Goal: Transaction & Acquisition: Purchase product/service

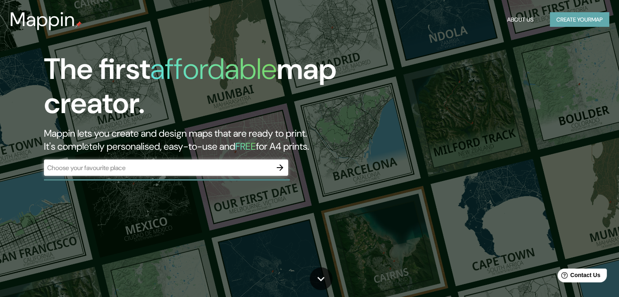
click at [564, 23] on button "Create your map" at bounding box center [579, 19] width 59 height 15
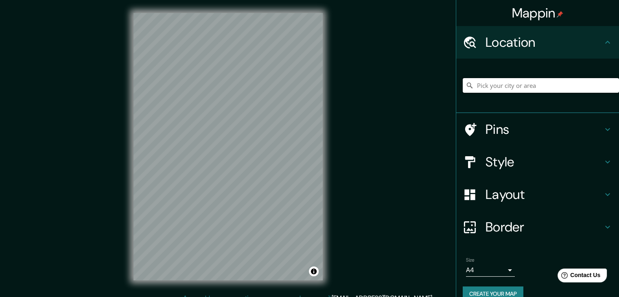
click at [506, 83] on input "Pick your city or area" at bounding box center [541, 85] width 156 height 15
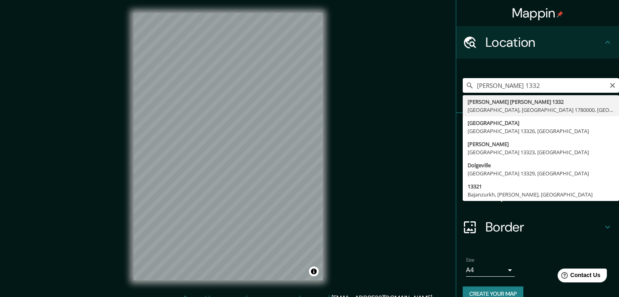
type input "Juan De Dios Melgarejo 1332, Coquimbo, Región de Coquimbo 1780000, Chile"
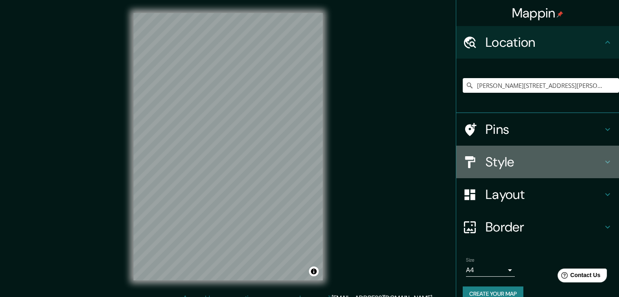
click at [602, 159] on icon at bounding box center [607, 162] width 10 height 10
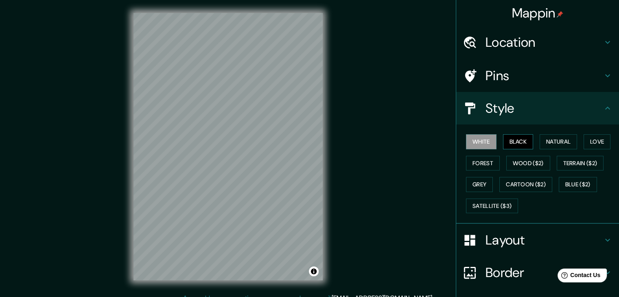
click at [504, 135] on button "Black" at bounding box center [518, 141] width 31 height 15
click at [551, 137] on button "Natural" at bounding box center [557, 141] width 37 height 15
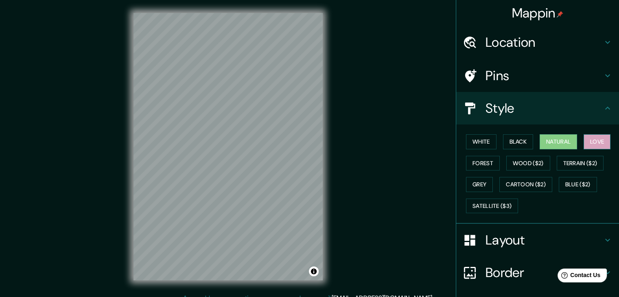
click at [587, 139] on button "Love" at bounding box center [596, 141] width 27 height 15
click at [479, 160] on button "Forest" at bounding box center [483, 163] width 34 height 15
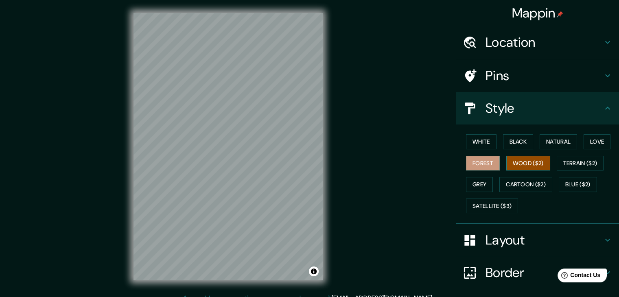
click at [511, 159] on button "Wood ($2)" at bounding box center [528, 163] width 44 height 15
click at [474, 138] on button "White" at bounding box center [481, 141] width 31 height 15
drag, startPoint x: 600, startPoint y: 159, endPoint x: 597, endPoint y: 238, distance: 78.5
click at [597, 238] on ul "Location Juan De Dios Melgarejo 1332, Coquimbo, Región de Coquimbo 1780000, Chi…" at bounding box center [537, 191] width 163 height 331
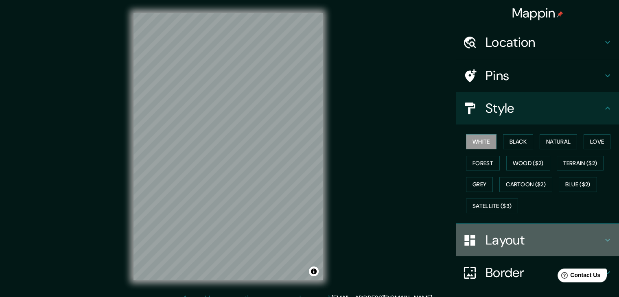
click at [602, 238] on icon at bounding box center [607, 240] width 10 height 10
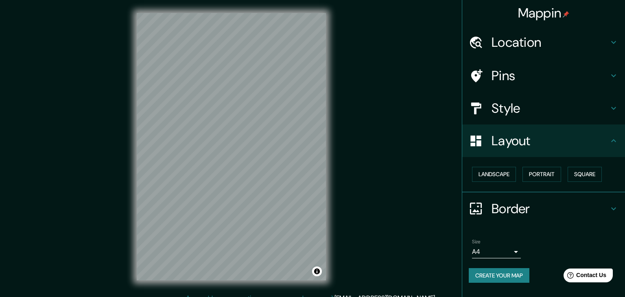
click at [508, 256] on body "Mappin Location Juan De Dios Melgarejo 1332, Coquimbo, Región de Coquimbo 17800…" at bounding box center [312, 148] width 625 height 297
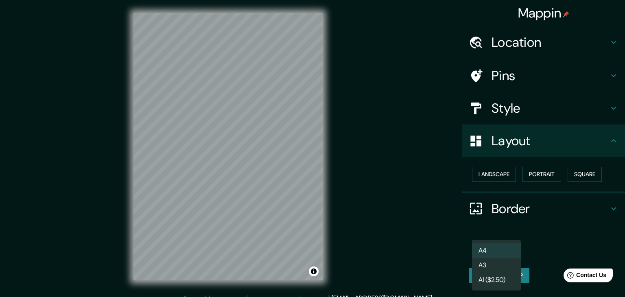
click at [537, 245] on div at bounding box center [312, 148] width 625 height 297
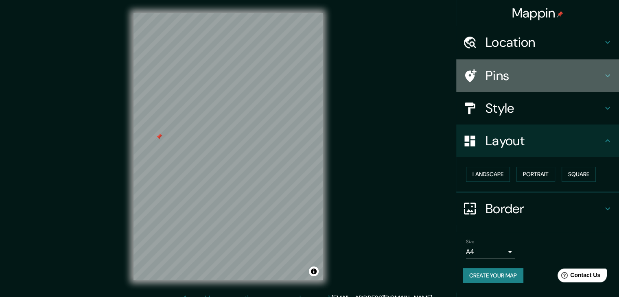
click at [500, 70] on h4 "Pins" at bounding box center [543, 76] width 117 height 16
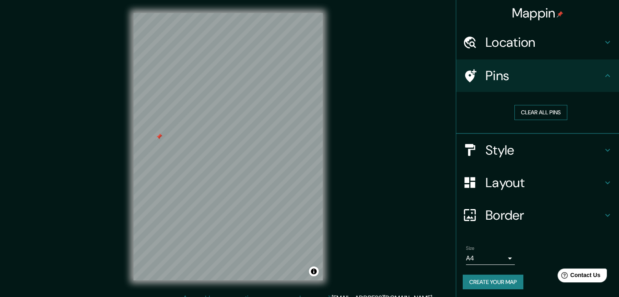
click at [532, 109] on button "Clear all pins" at bounding box center [540, 112] width 53 height 15
click at [514, 108] on button "Clear all pins" at bounding box center [540, 112] width 53 height 15
click at [602, 183] on icon at bounding box center [607, 183] width 10 height 10
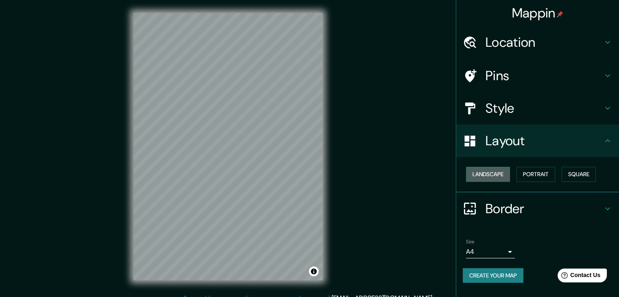
click at [501, 176] on button "Landscape" at bounding box center [488, 174] width 44 height 15
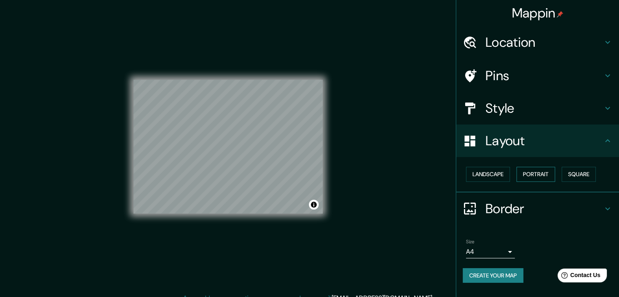
click at [529, 172] on button "Portrait" at bounding box center [535, 174] width 39 height 15
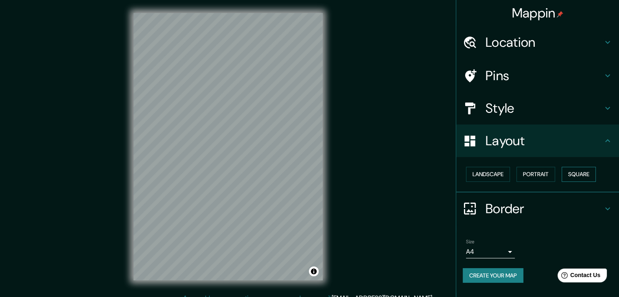
click at [576, 168] on button "Square" at bounding box center [578, 174] width 34 height 15
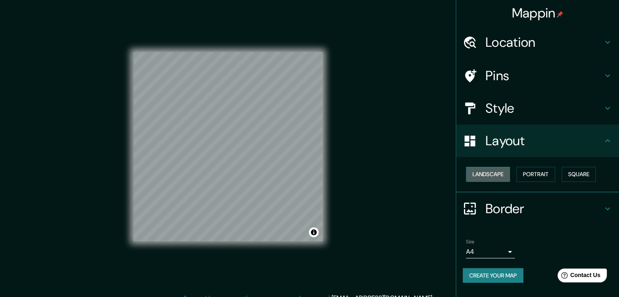
click at [493, 172] on button "Landscape" at bounding box center [488, 174] width 44 height 15
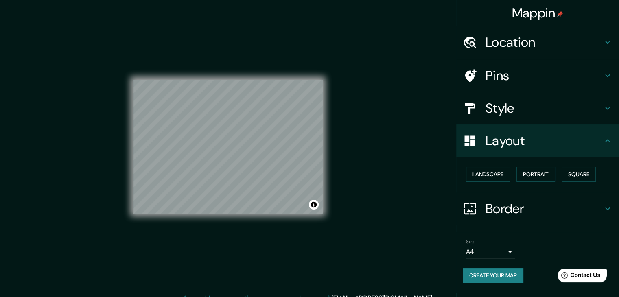
click at [511, 109] on h4 "Style" at bounding box center [543, 108] width 117 height 16
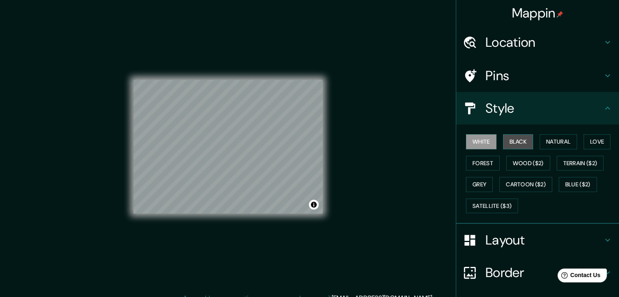
click at [515, 138] on button "Black" at bounding box center [518, 141] width 31 height 15
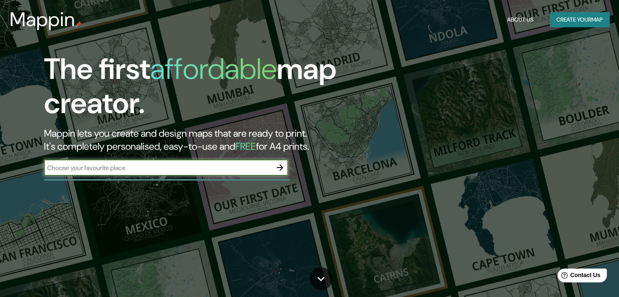
click at [565, 16] on button "Create your map" at bounding box center [579, 19] width 59 height 15
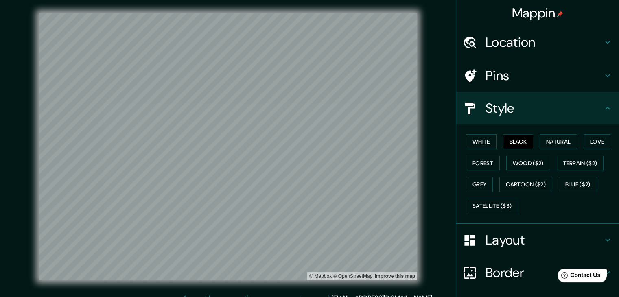
click at [540, 42] on h4 "Location" at bounding box center [543, 42] width 117 height 16
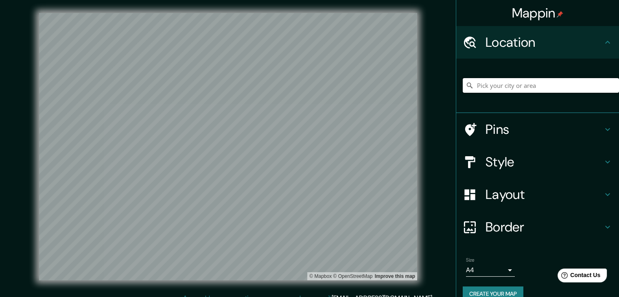
click at [526, 85] on input "Pick your city or area" at bounding box center [541, 85] width 156 height 15
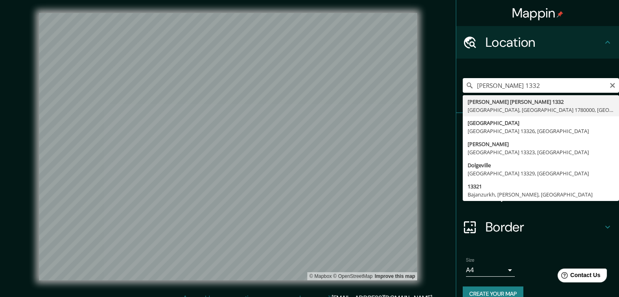
type input "Juan De Dios Melgarejo 1332, Coquimbo, Región de Coquimbo 1780000, Chile"
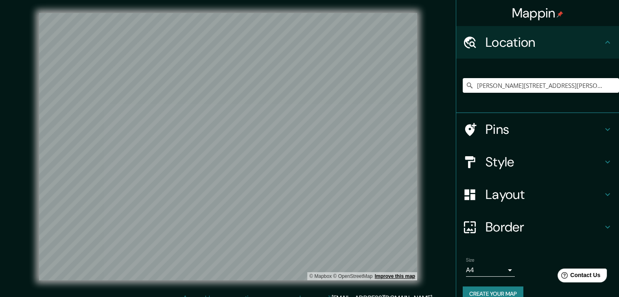
click at [392, 275] on link "Improve this map" at bounding box center [395, 276] width 40 height 6
click at [497, 289] on button "Create your map" at bounding box center [493, 293] width 61 height 15
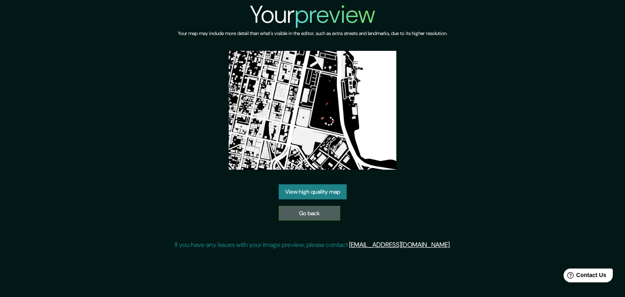
click at [310, 210] on link "Go back" at bounding box center [309, 213] width 61 height 15
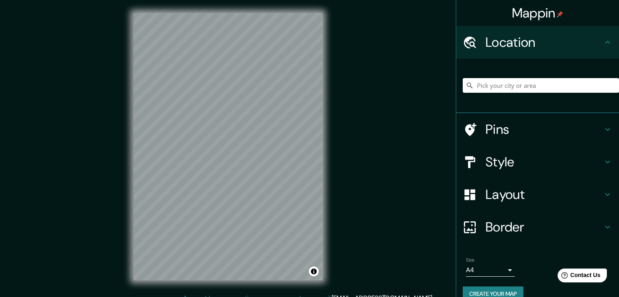
scroll to position [14, 0]
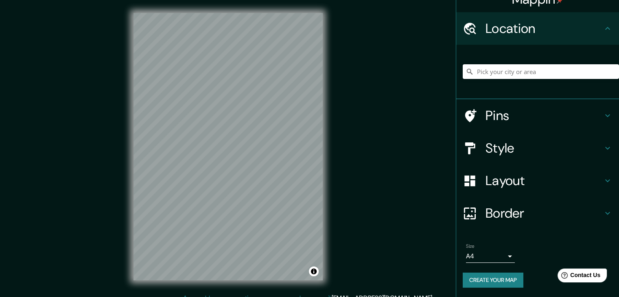
click at [487, 212] on h4 "Border" at bounding box center [543, 213] width 117 height 16
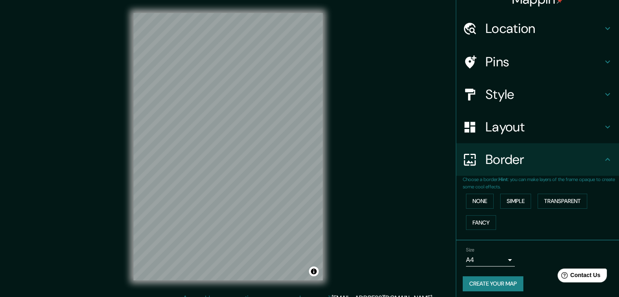
click at [485, 129] on h4 "Layout" at bounding box center [543, 127] width 117 height 16
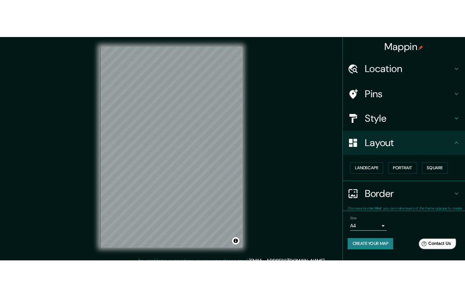
scroll to position [0, 0]
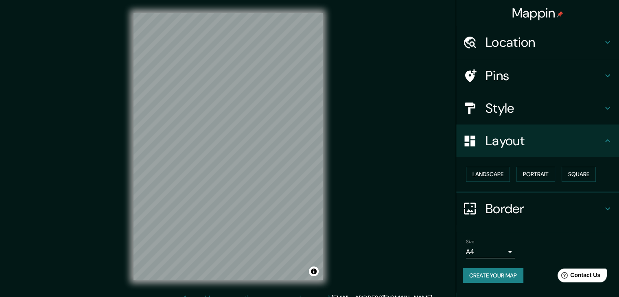
click at [496, 113] on h4 "Style" at bounding box center [543, 108] width 117 height 16
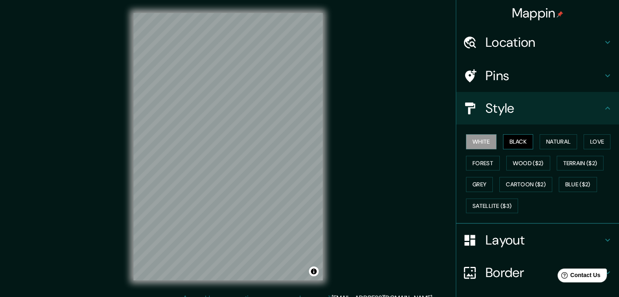
click at [513, 141] on button "Black" at bounding box center [518, 141] width 31 height 15
click at [548, 142] on button "Natural" at bounding box center [557, 141] width 37 height 15
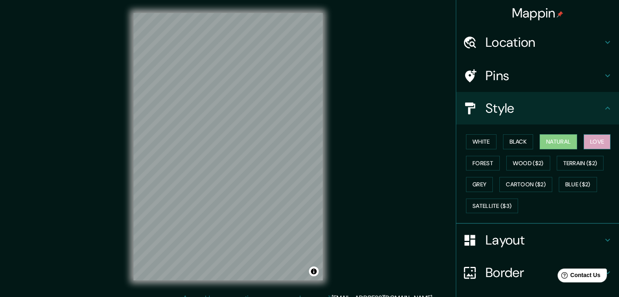
click at [586, 138] on button "Love" at bounding box center [596, 141] width 27 height 15
click at [469, 164] on button "Forest" at bounding box center [483, 163] width 34 height 15
